Goal: Task Accomplishment & Management: Manage account settings

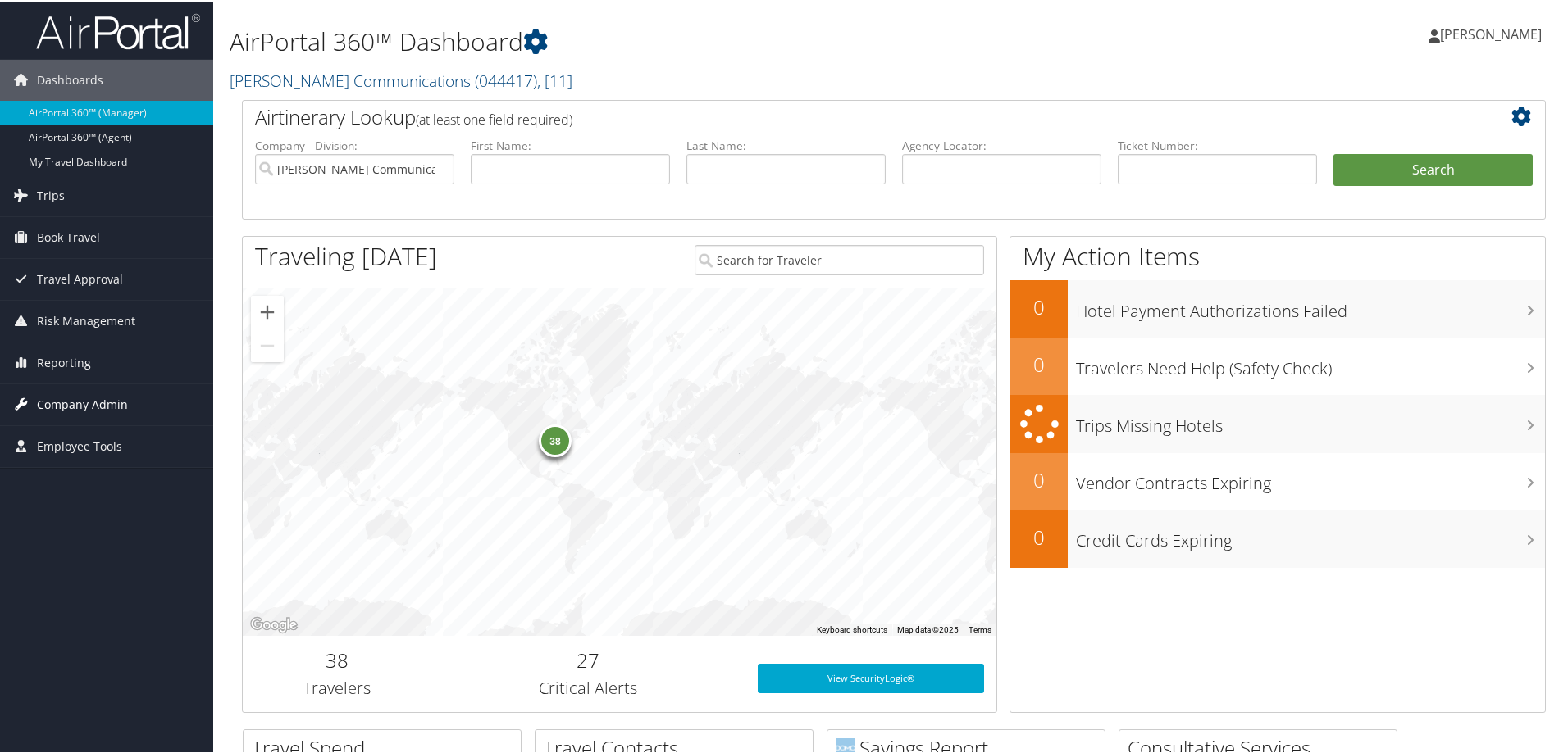
click at [77, 408] on span "Company Admin" at bounding box center [82, 402] width 91 height 41
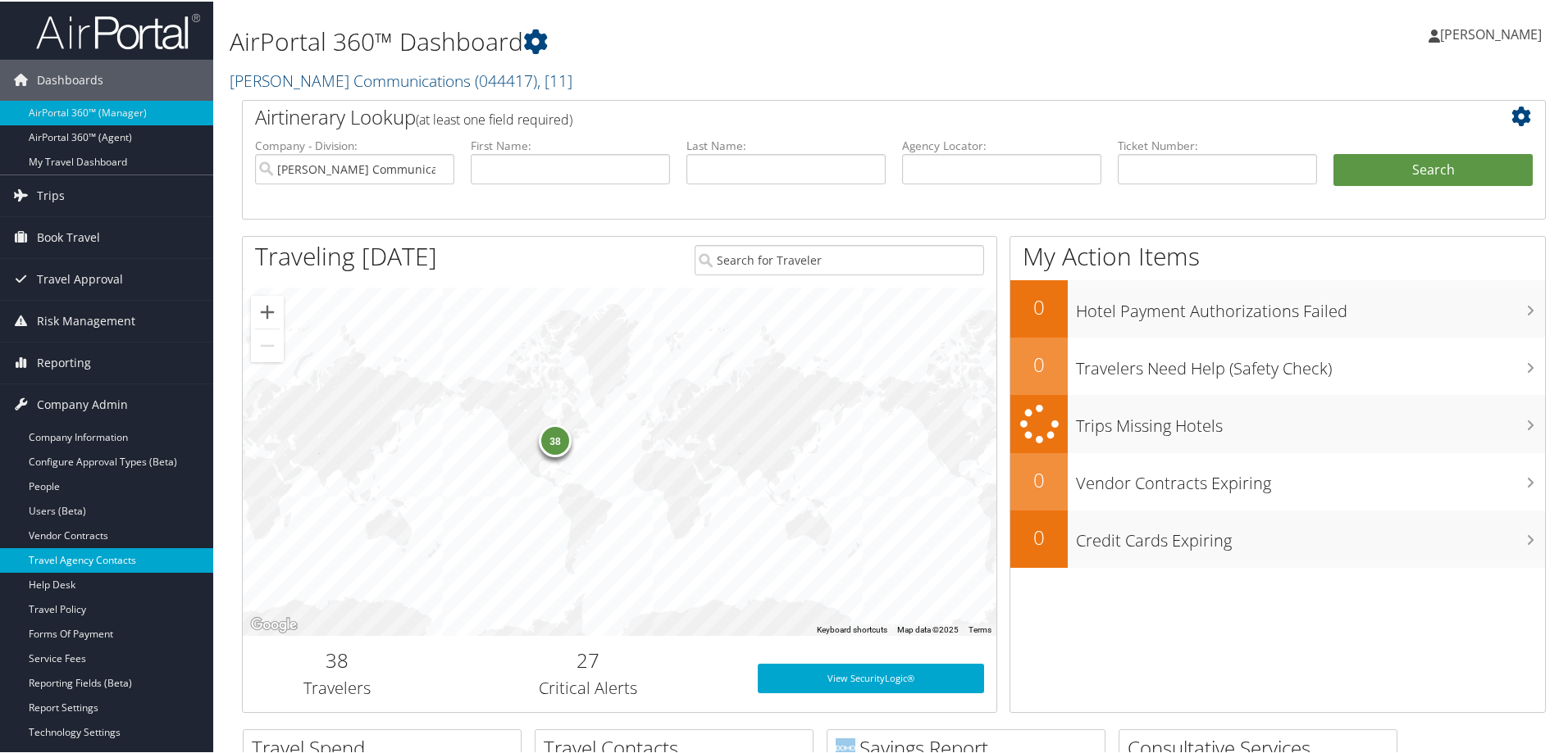
click at [105, 553] on link "Travel Agency Contacts" at bounding box center [107, 558] width 213 height 24
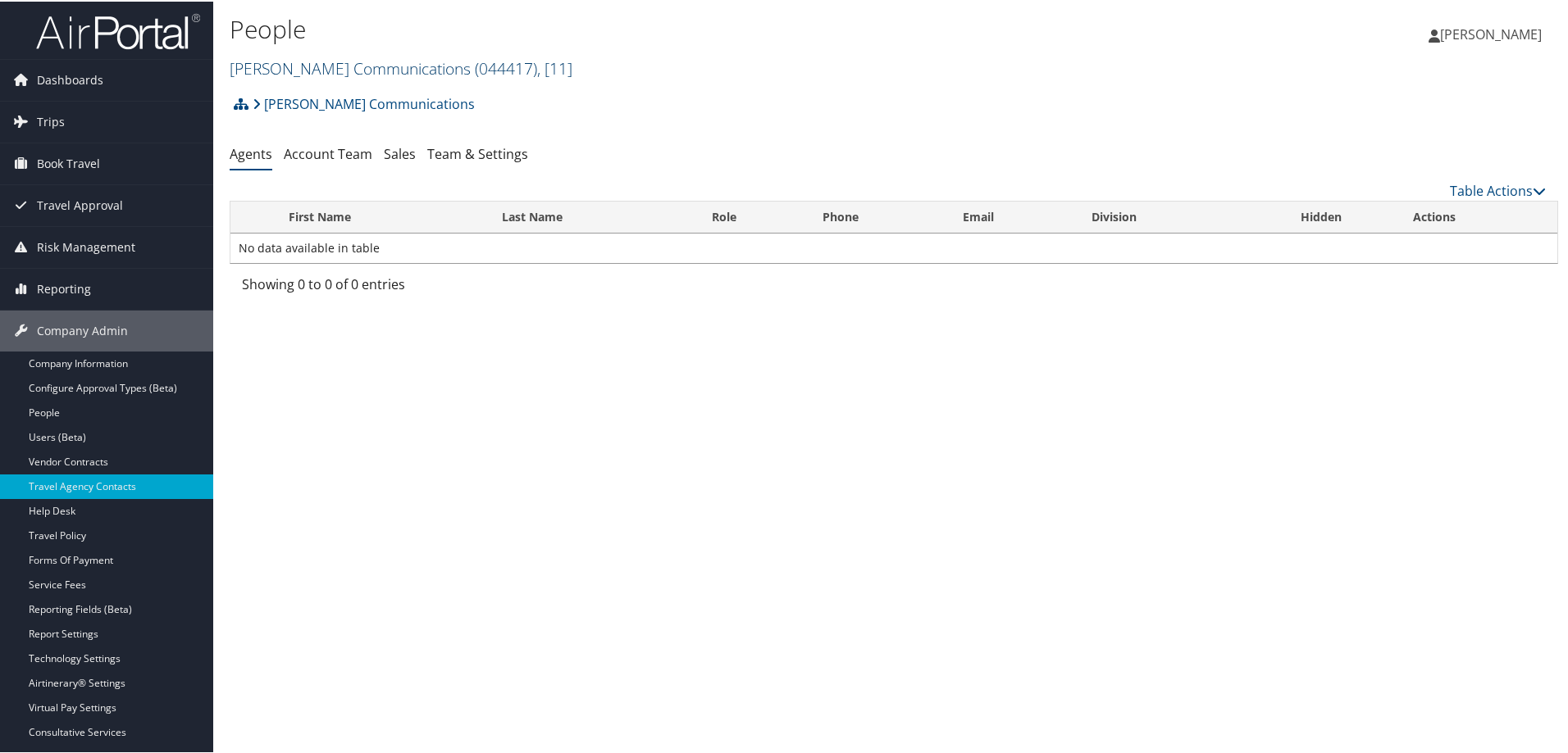
click at [287, 65] on link "Sorenson Communications ( 044417 ) , [ 11 ]" at bounding box center [401, 66] width 343 height 22
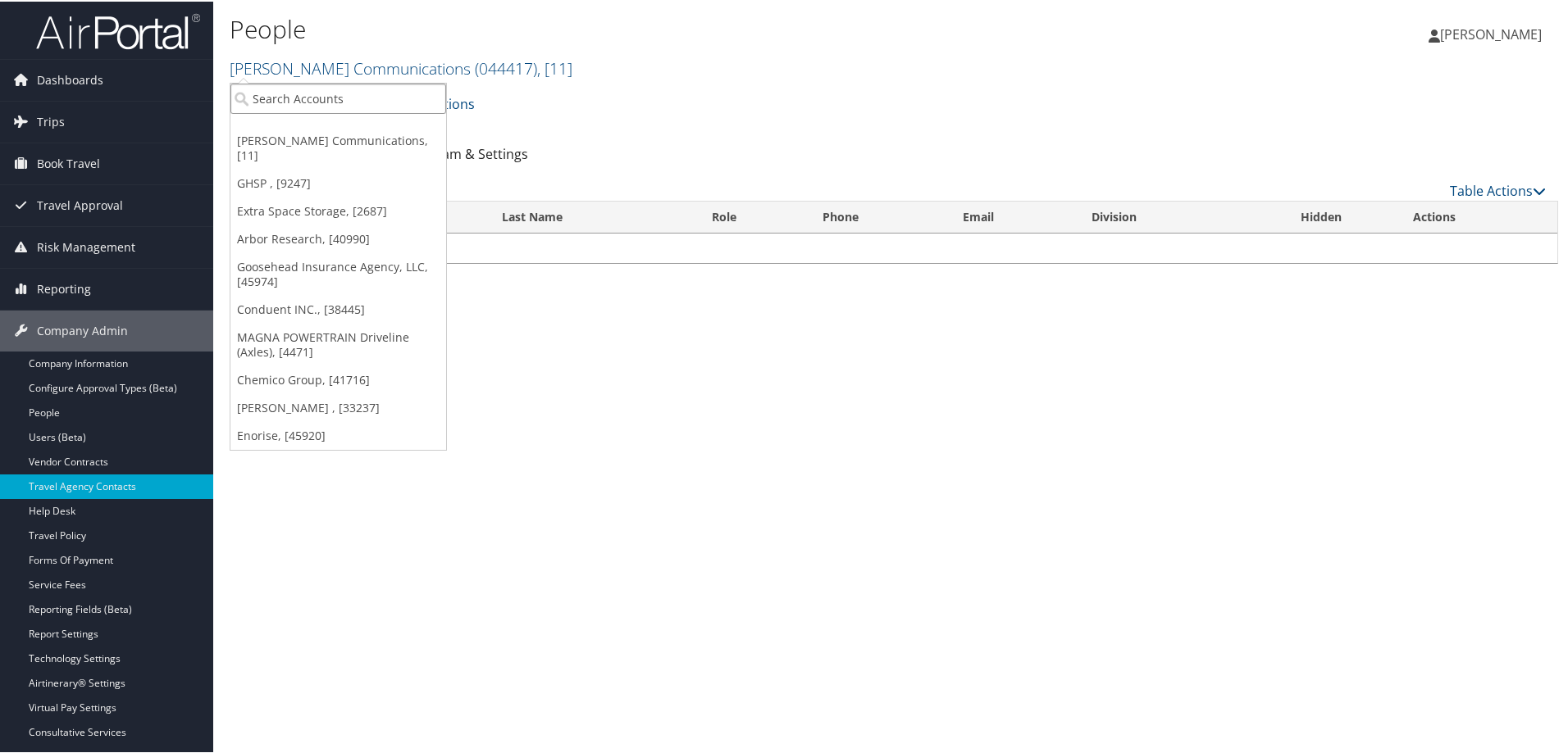
click at [302, 88] on input "search" at bounding box center [338, 97] width 216 height 30
type input "merit"
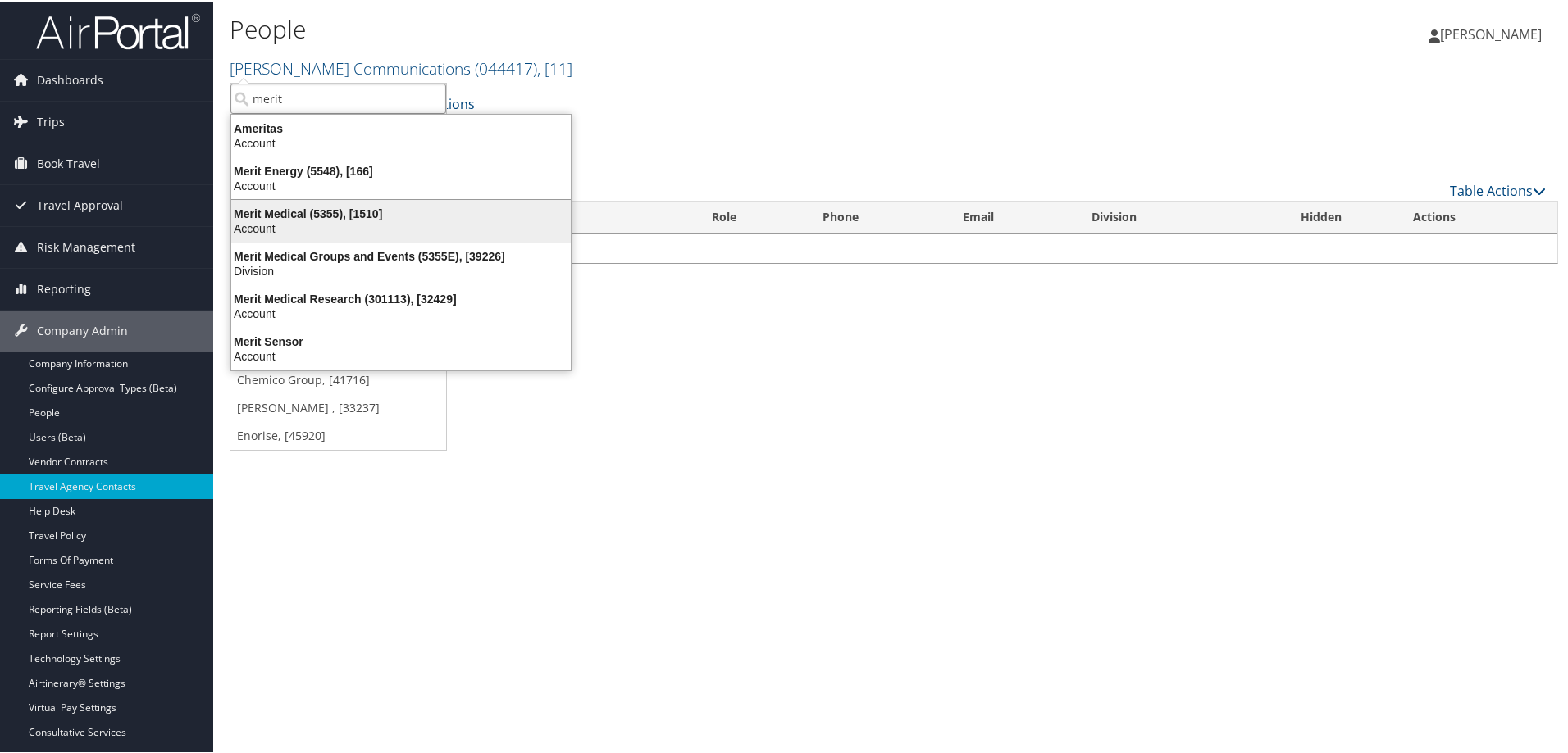
click at [336, 207] on div "Merit Medical (5355), [1510]" at bounding box center [401, 212] width 359 height 15
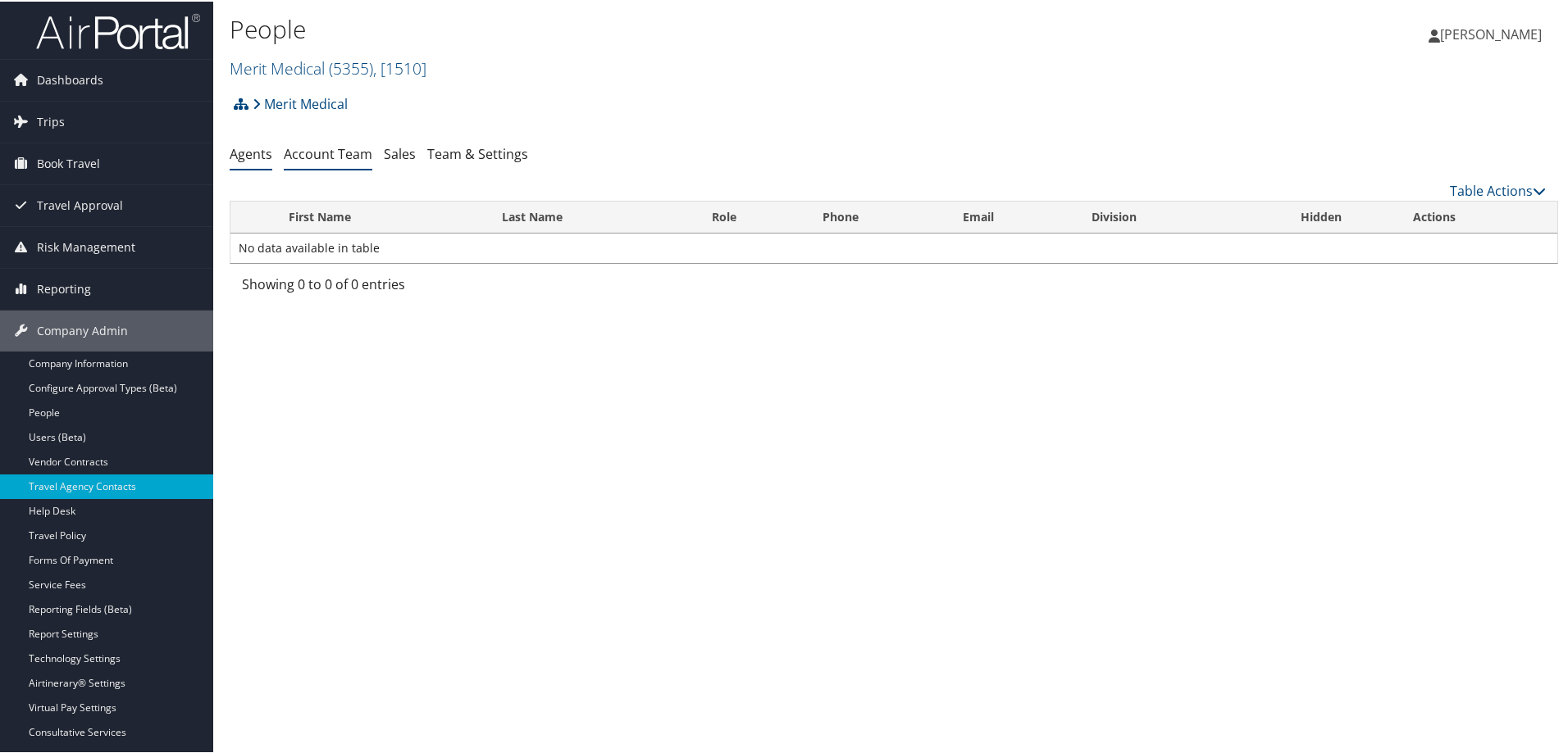
click at [316, 158] on link "Account Team" at bounding box center [328, 153] width 89 height 18
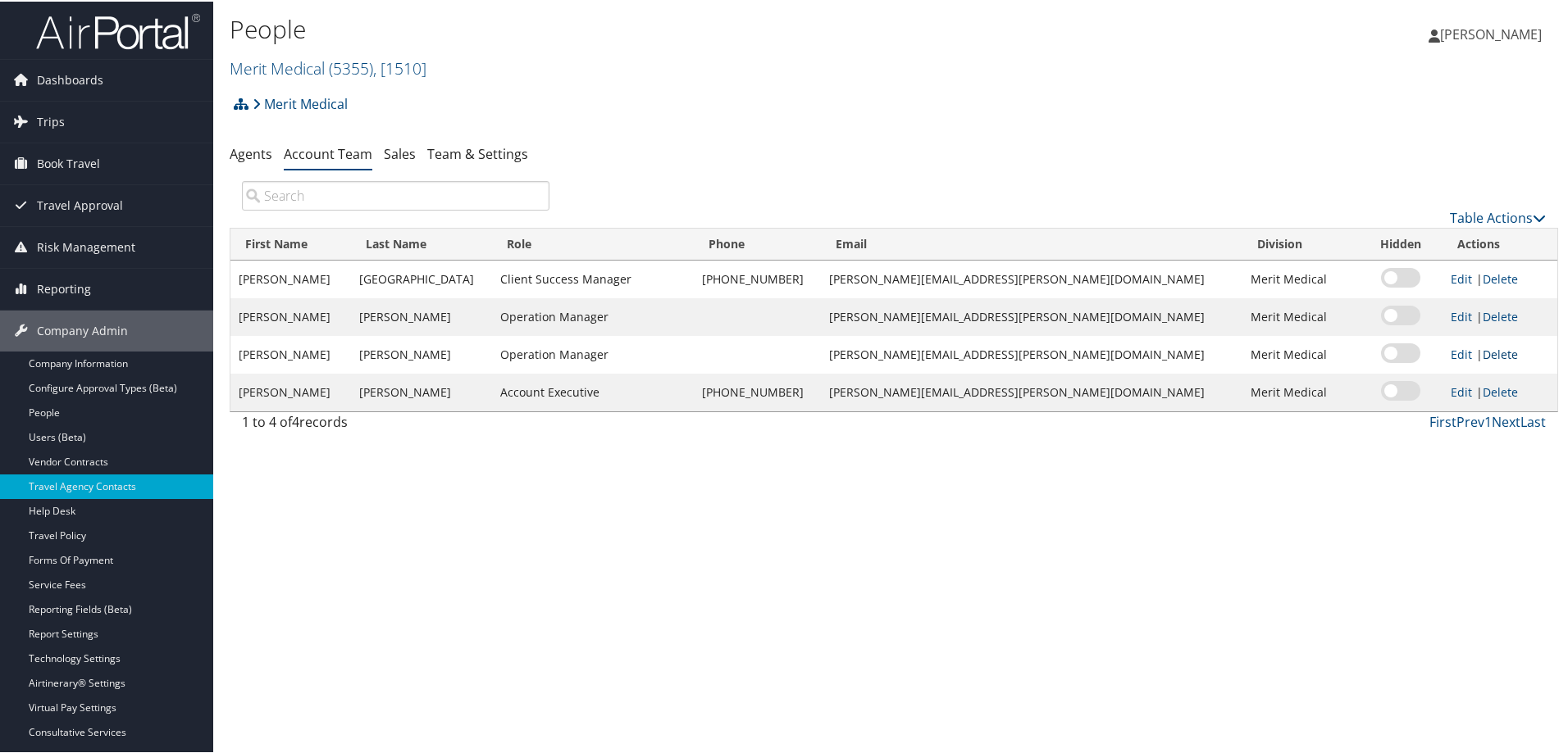
click at [1491, 355] on link "Delete" at bounding box center [1500, 353] width 35 height 16
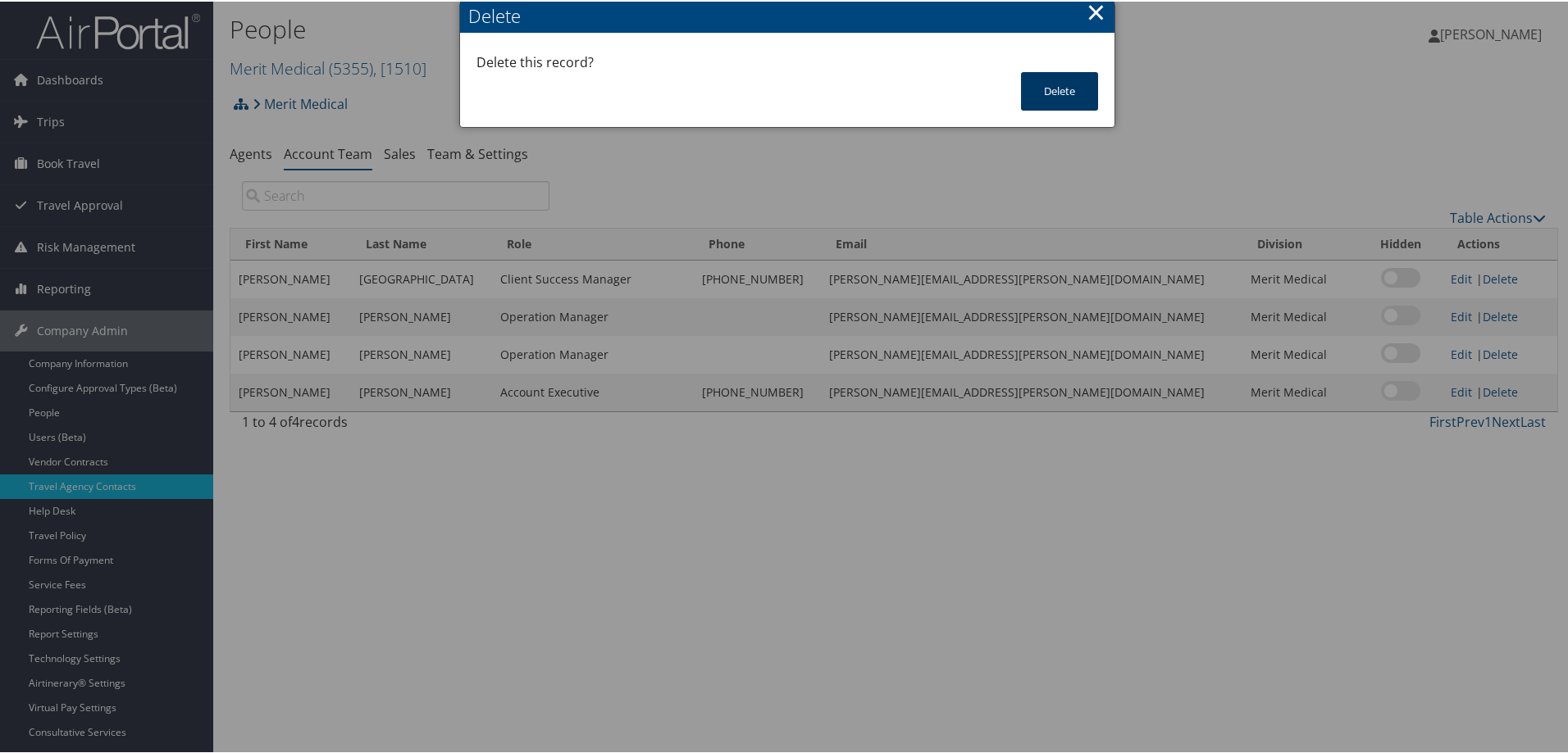
click at [1053, 75] on button "Delete" at bounding box center [1060, 90] width 77 height 39
